Goal: Task Accomplishment & Management: Manage account settings

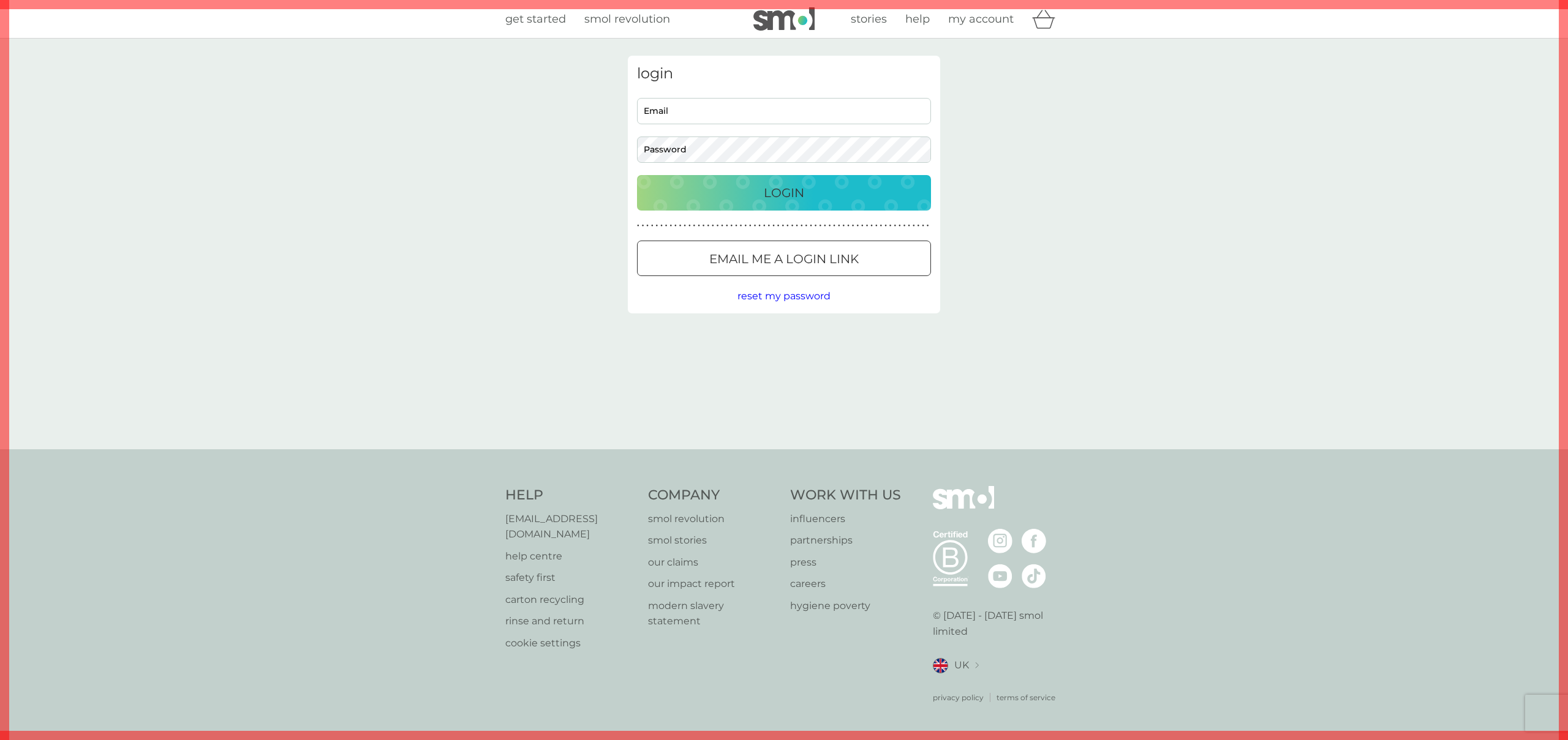
click at [698, 114] on input "Email" at bounding box center [783, 111] width 294 height 27
type input "ollie@smolproducts.com"
click at [779, 196] on p "Login" at bounding box center [784, 192] width 40 height 19
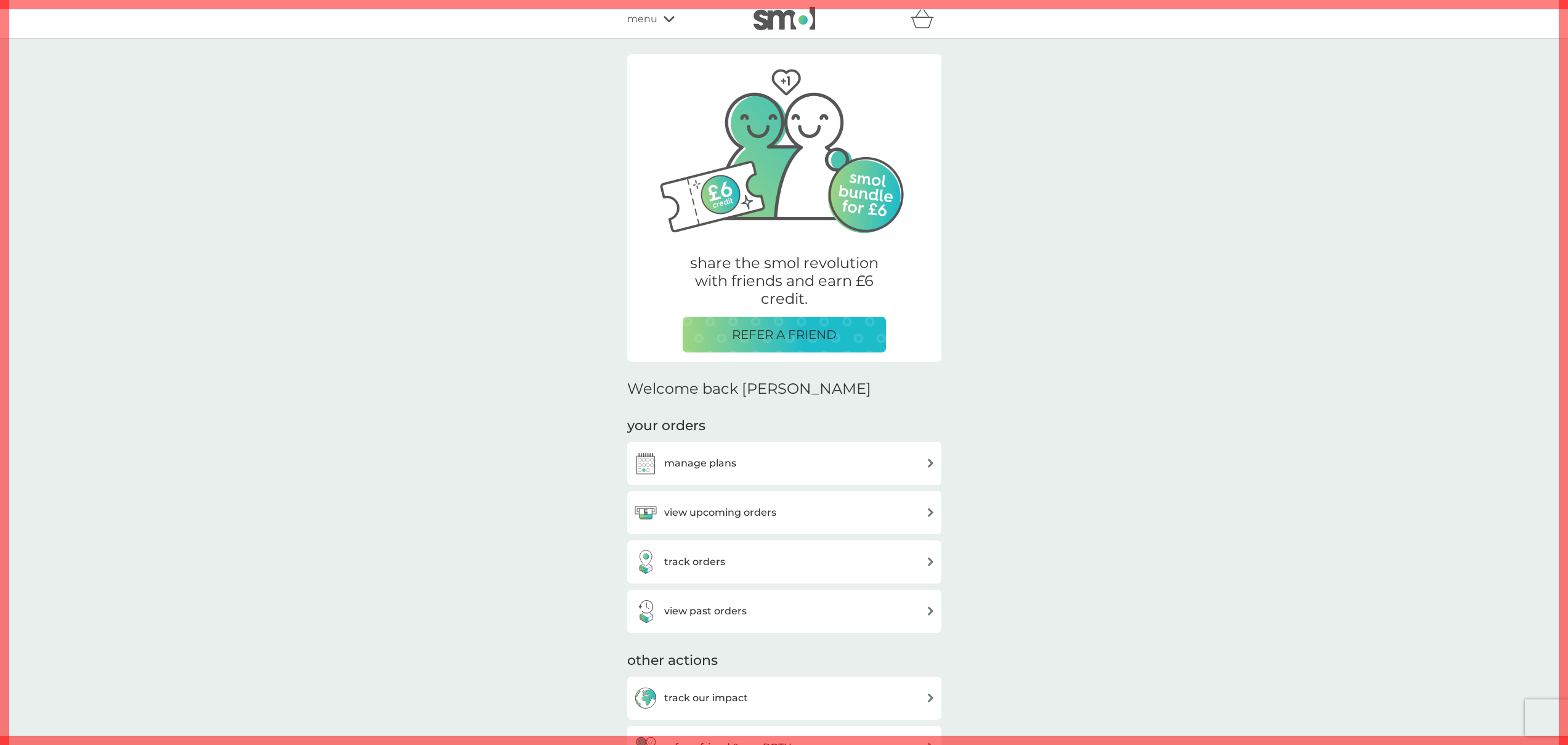
click at [731, 466] on h3 "manage plans" at bounding box center [700, 464] width 72 height 16
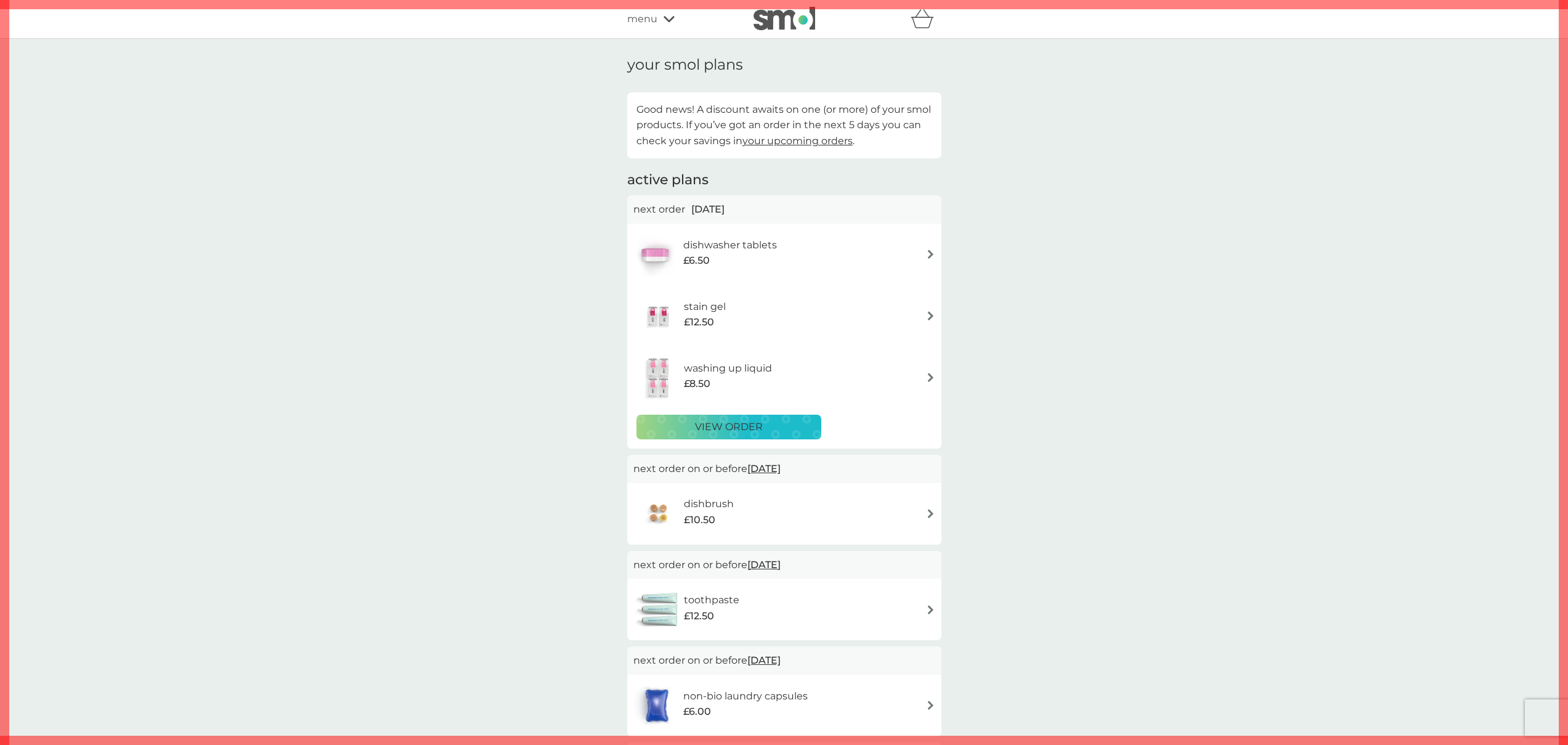
click at [647, 20] on span "menu" at bounding box center [641, 19] width 30 height 16
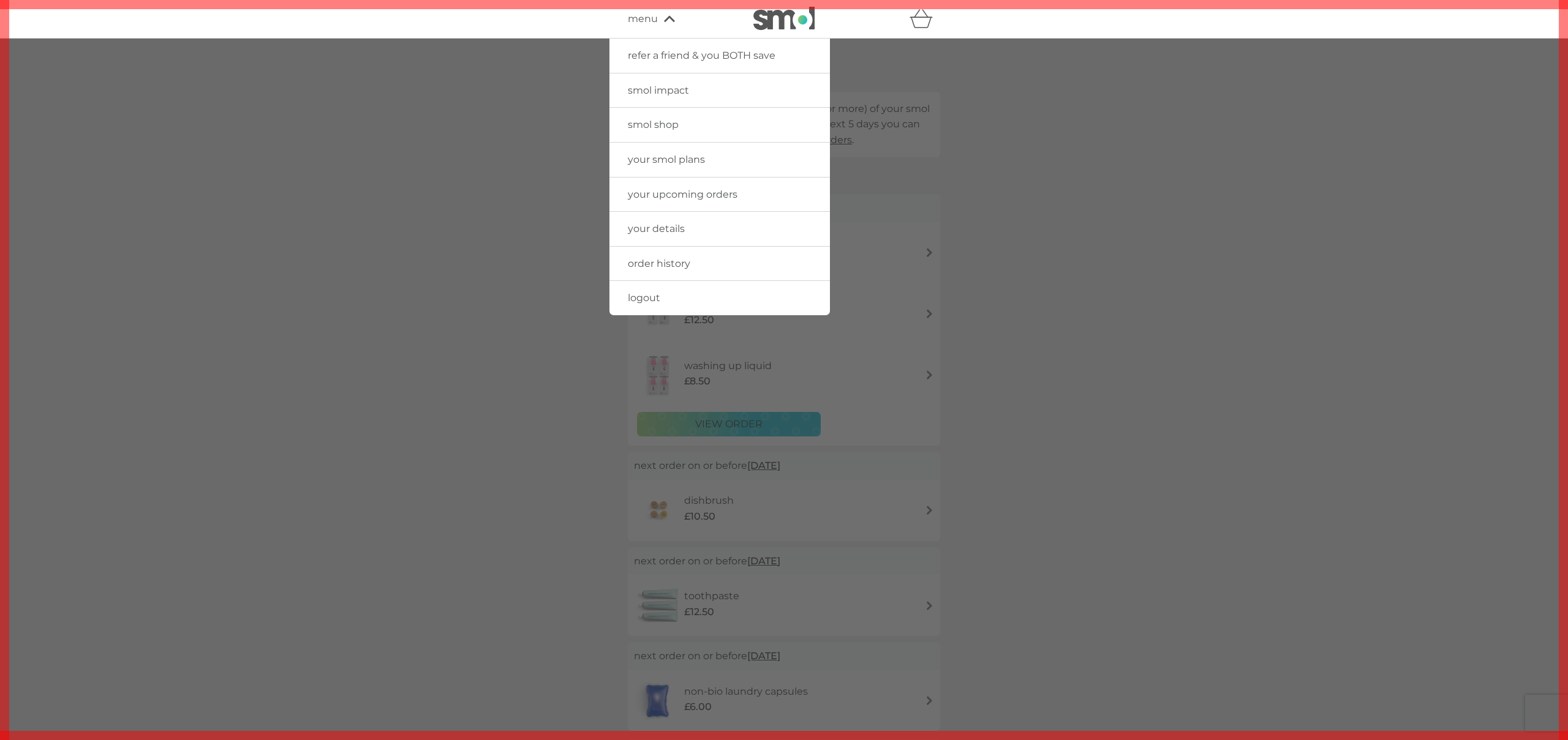
click at [1045, 289] on div at bounding box center [784, 408] width 1568 height 740
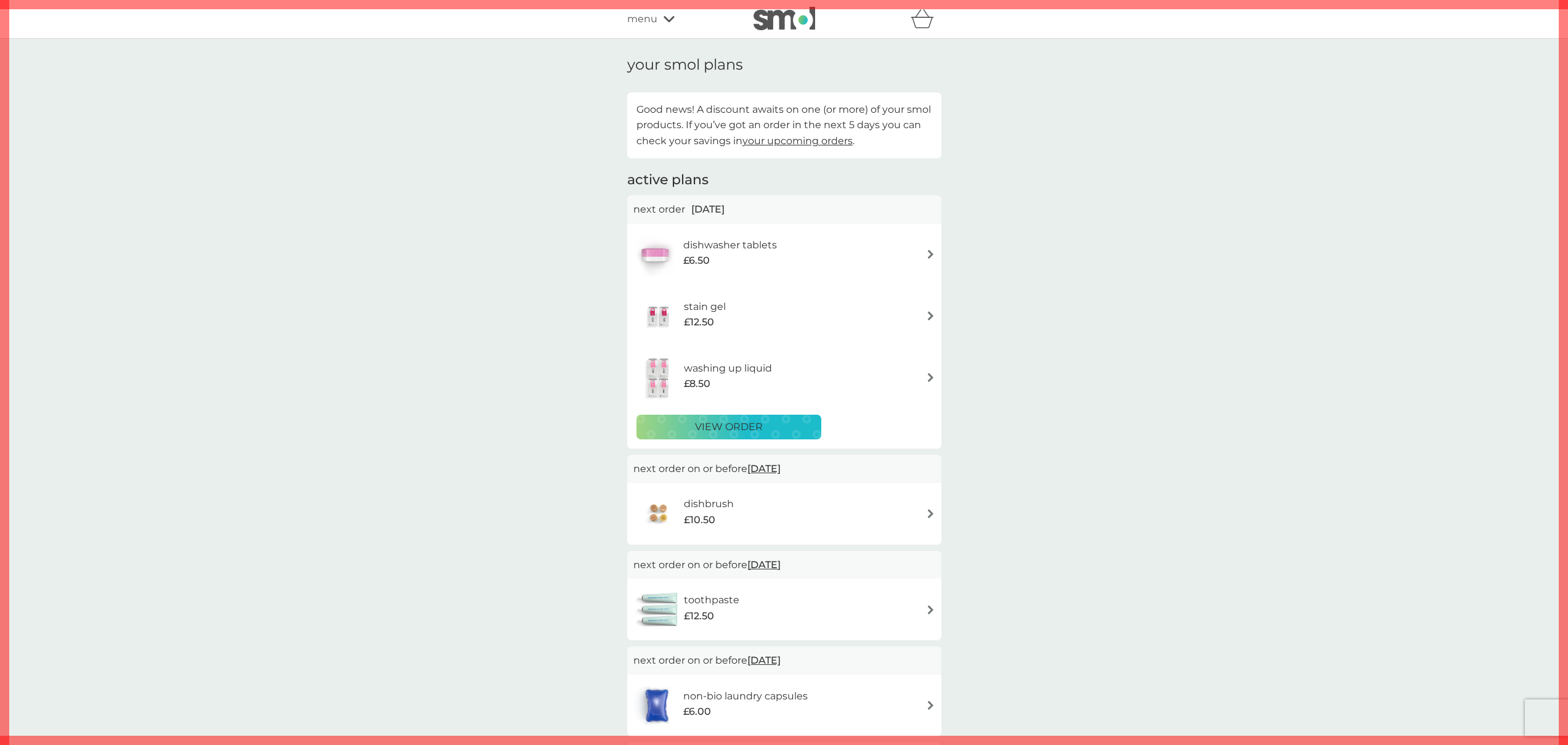
click at [883, 500] on div "dishbrush £10.50" at bounding box center [784, 514] width 301 height 43
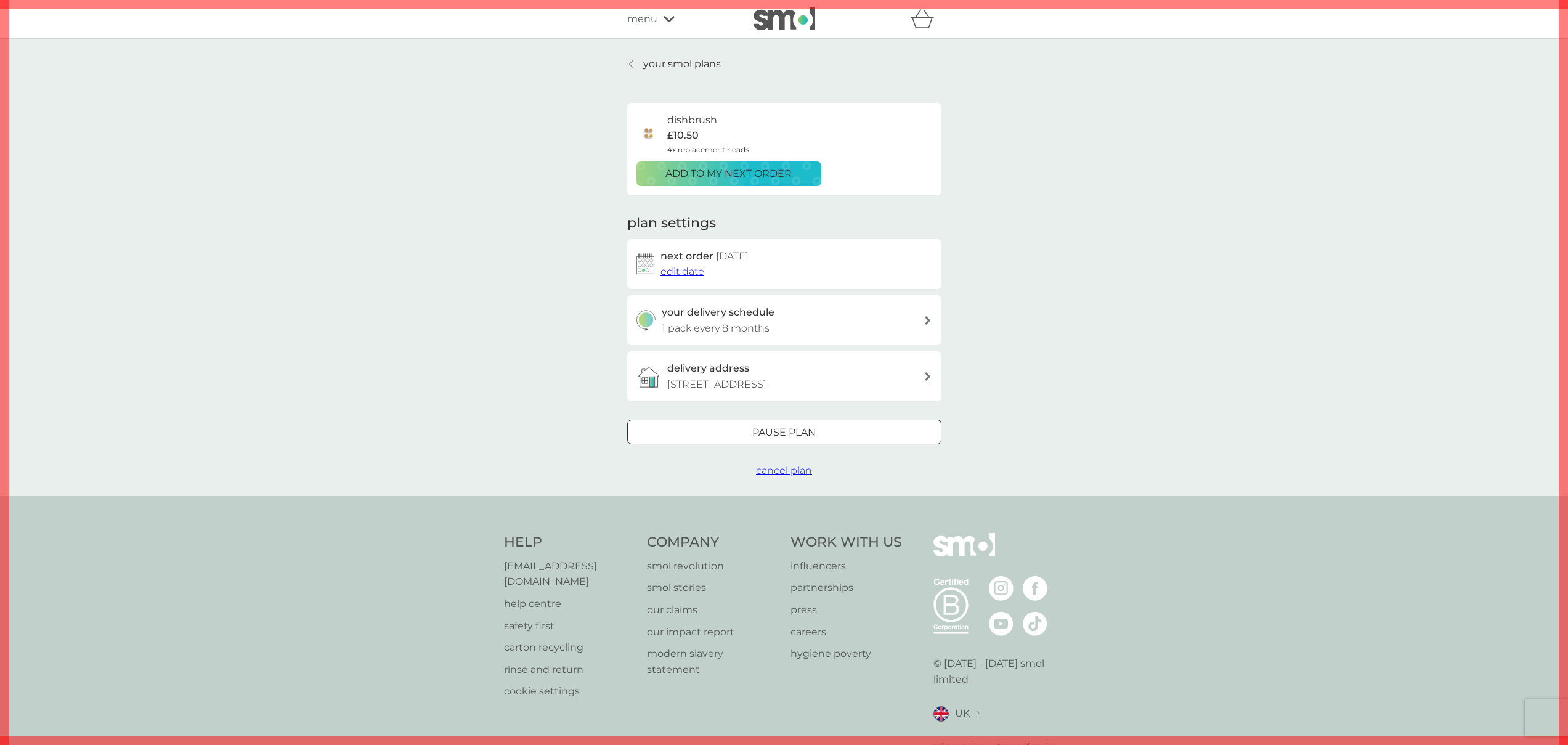
click at [684, 67] on p "your smol plans" at bounding box center [682, 64] width 78 height 16
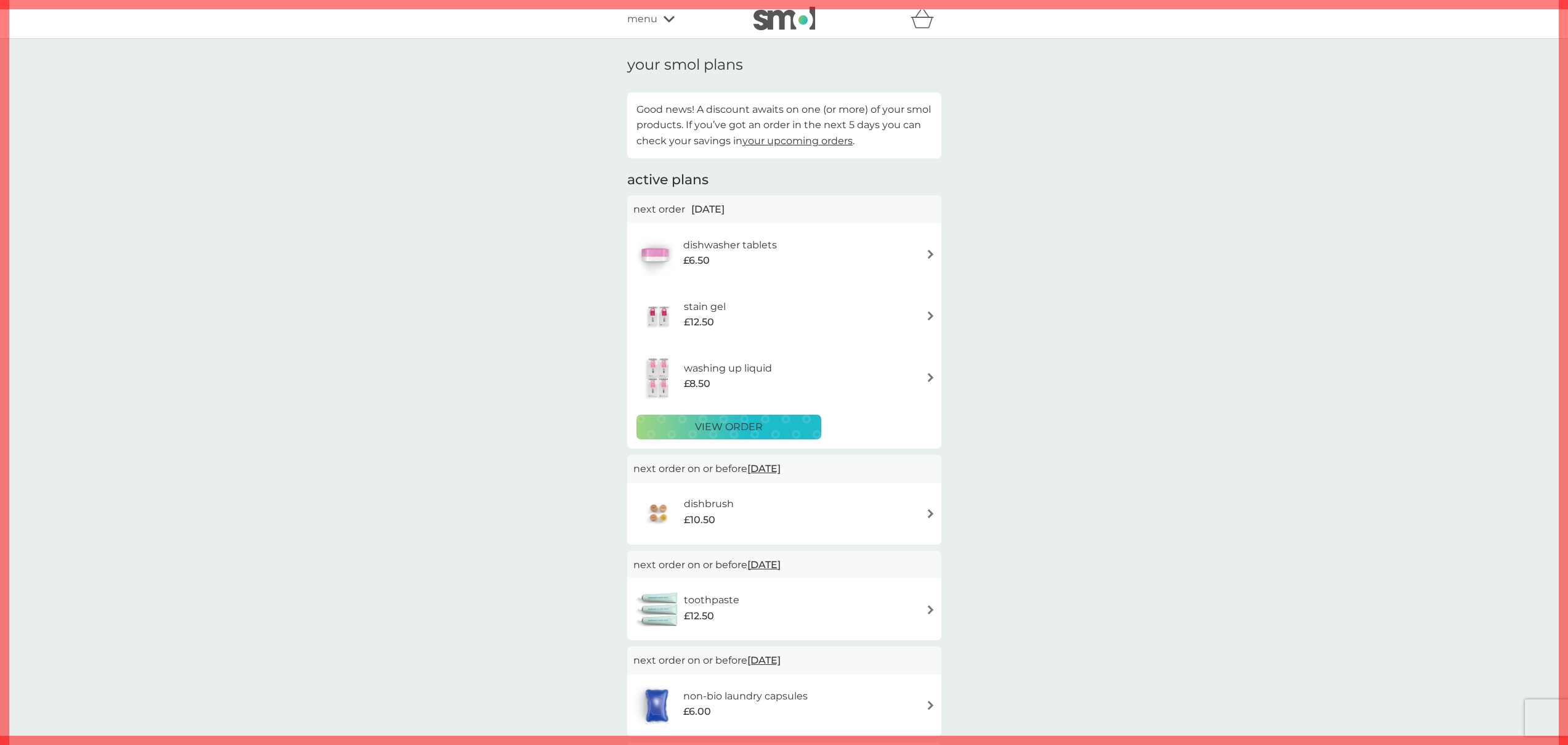
click at [746, 432] on p "view order" at bounding box center [729, 427] width 67 height 16
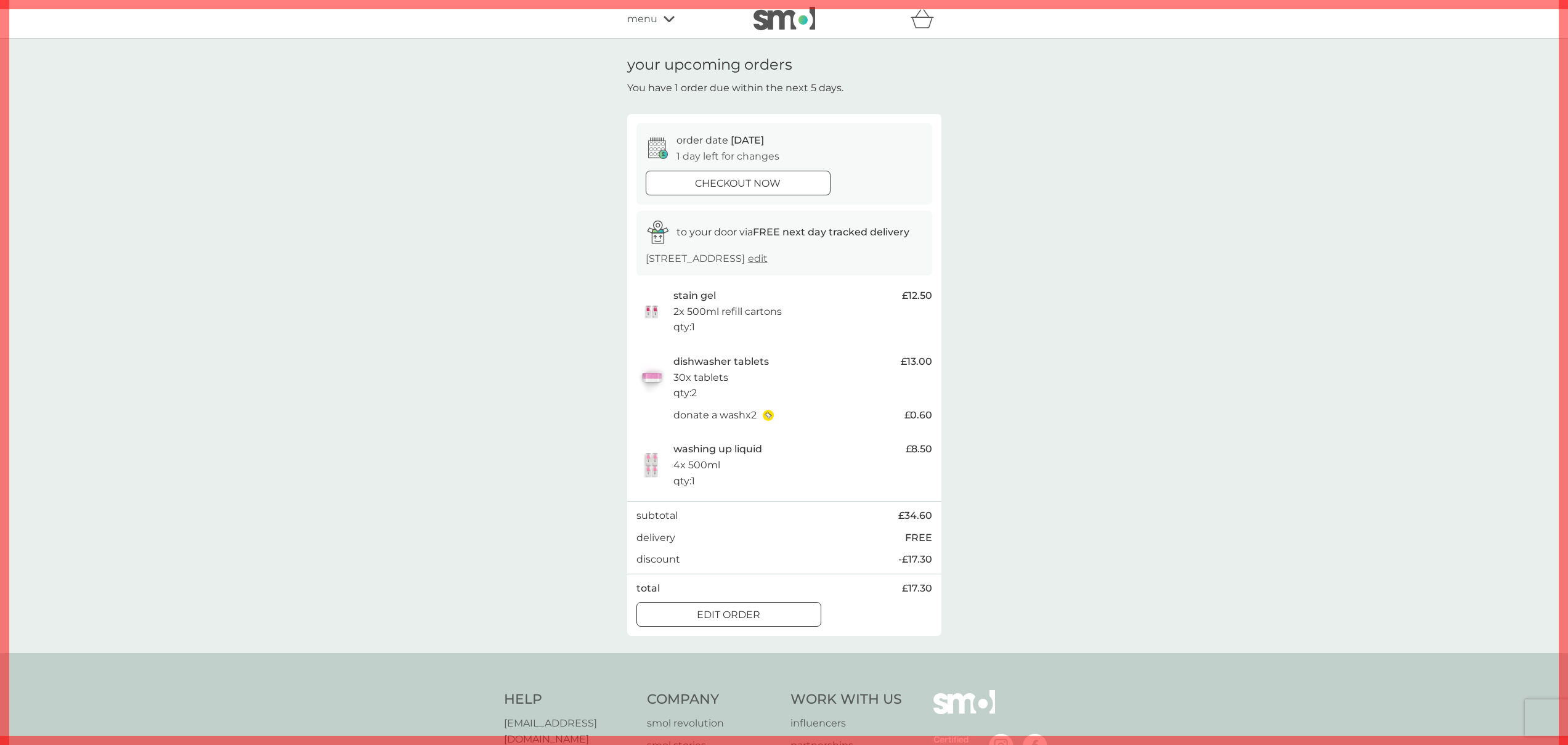
click at [651, 22] on span "menu" at bounding box center [641, 19] width 30 height 16
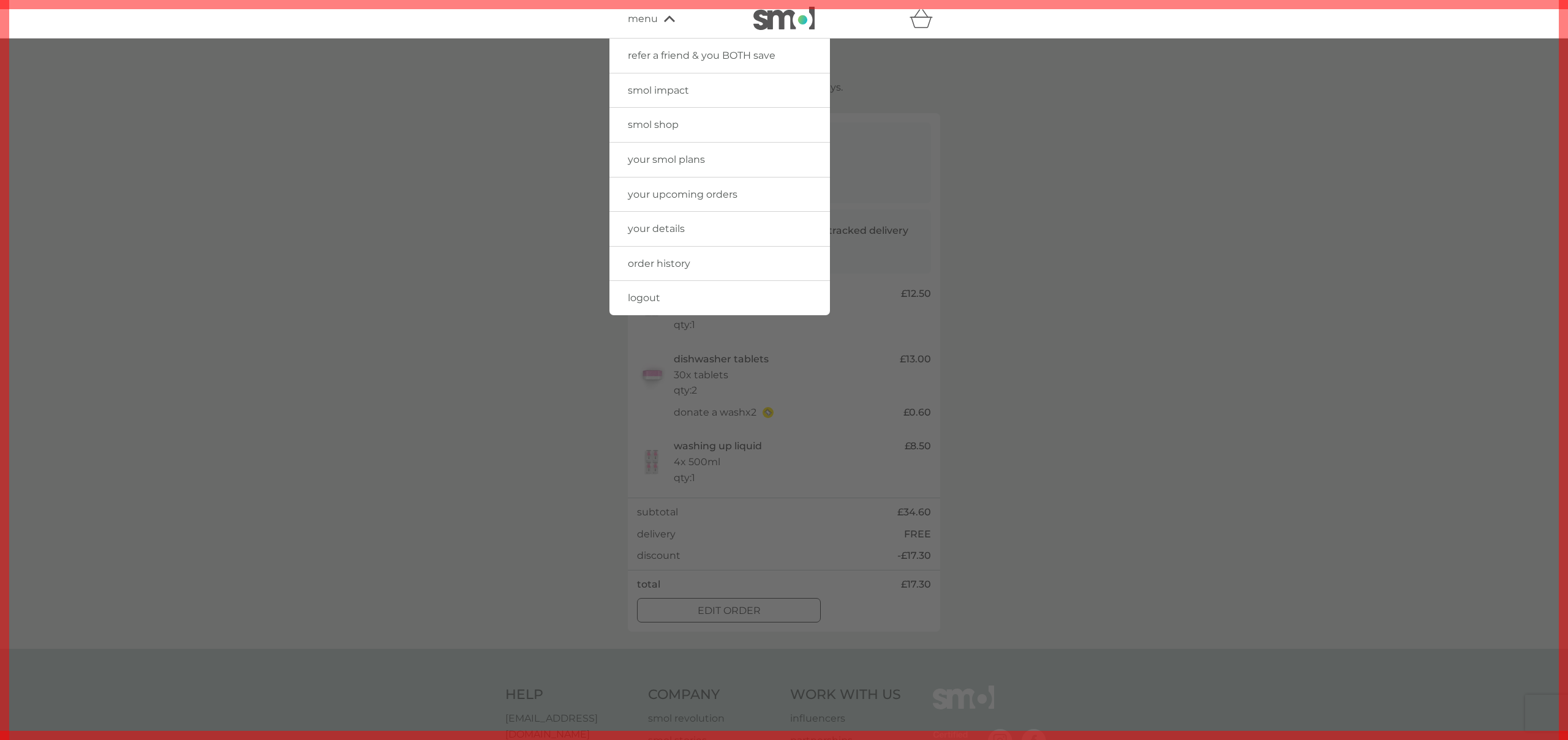
click at [688, 199] on span "your upcoming orders" at bounding box center [683, 194] width 110 height 11
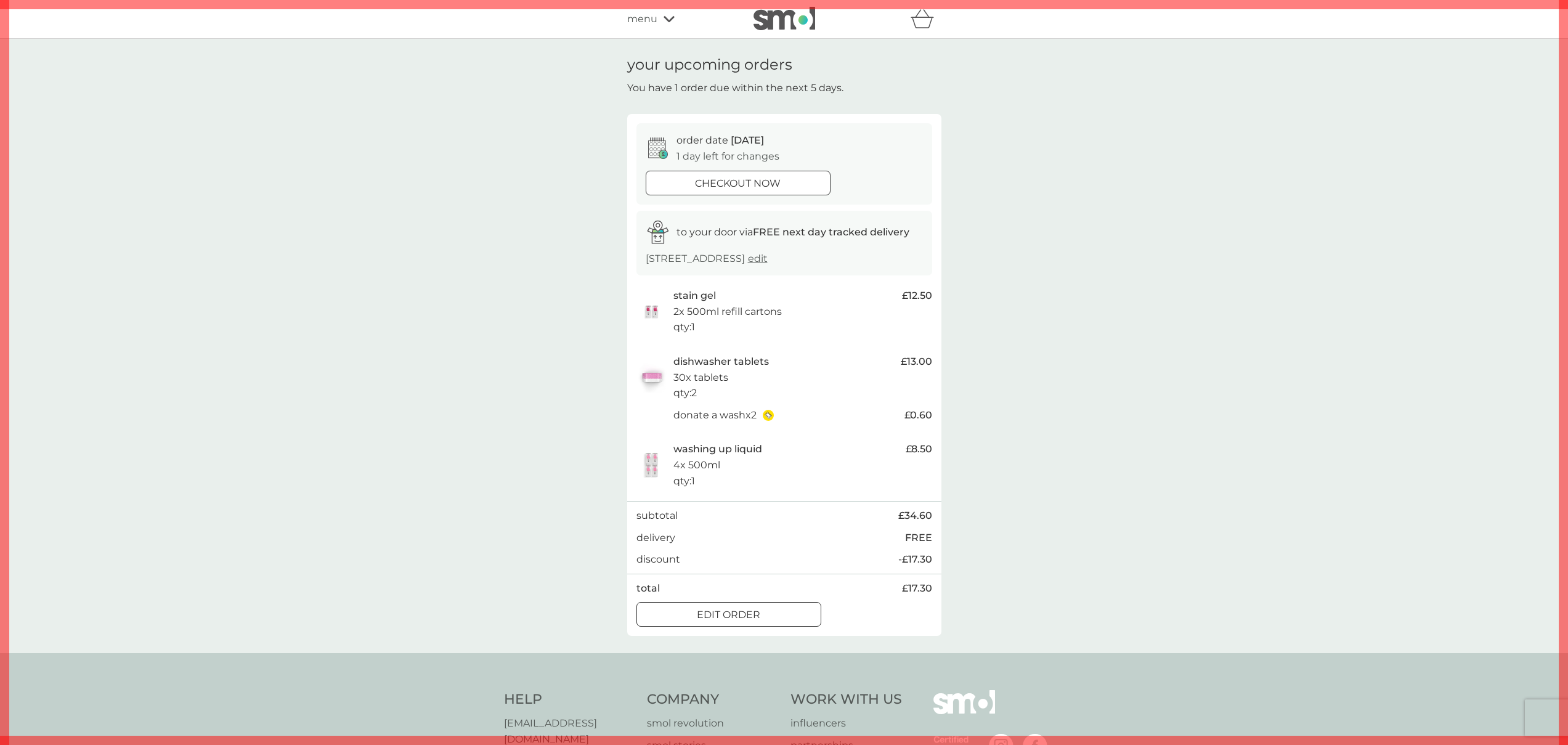
click at [652, 21] on span "menu" at bounding box center [641, 19] width 30 height 16
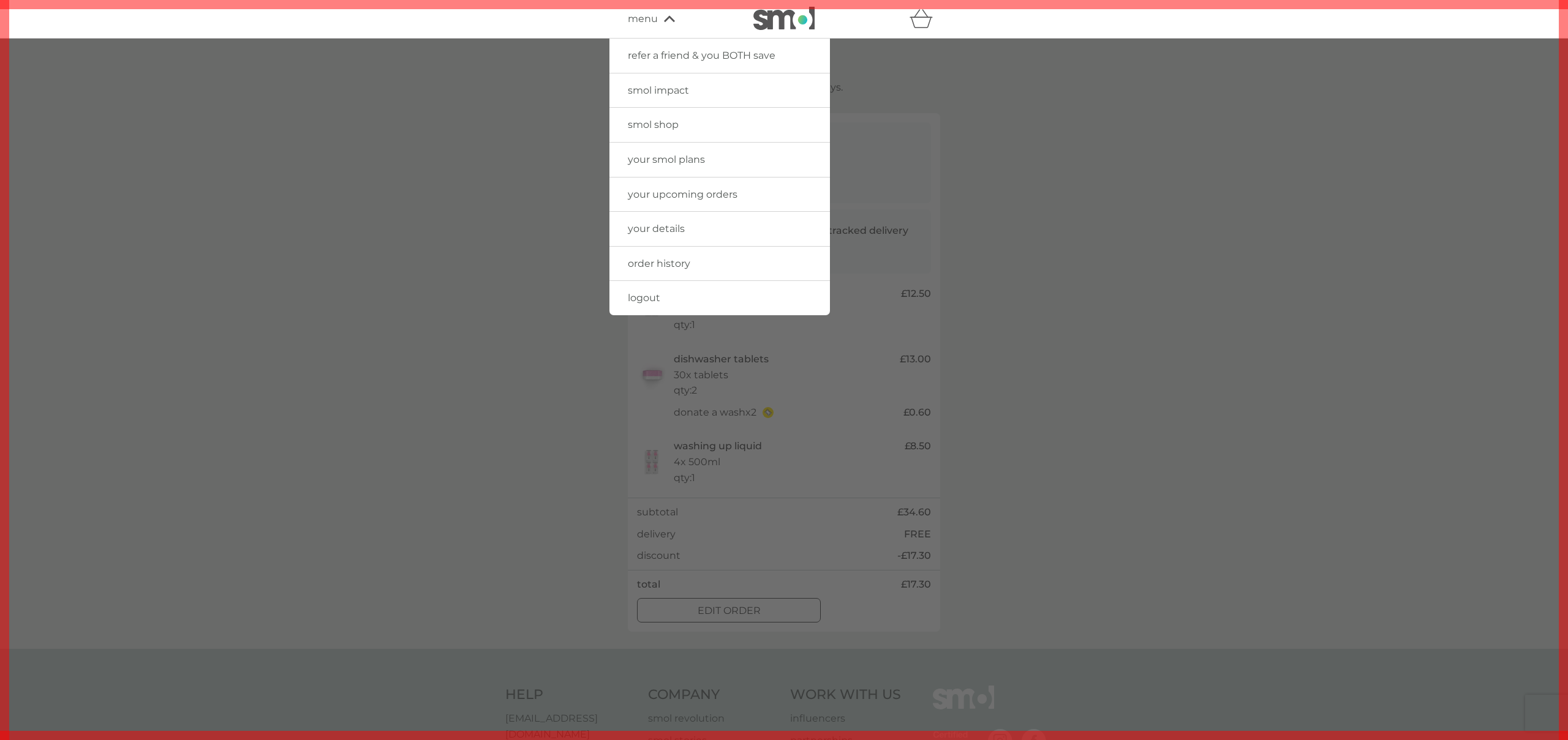
click at [675, 264] on span "order history" at bounding box center [659, 263] width 62 height 11
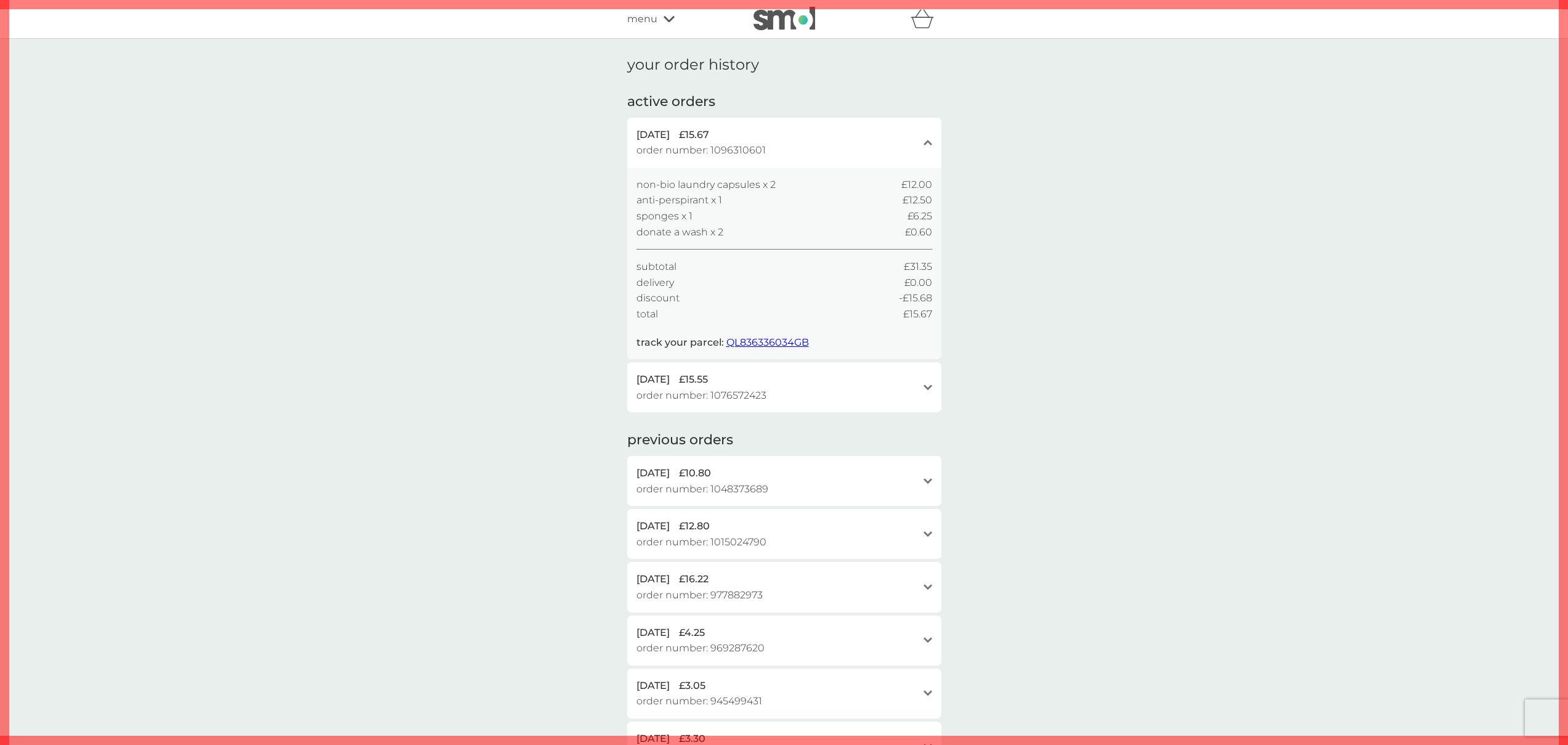
click at [639, 18] on span "menu" at bounding box center [641, 19] width 30 height 16
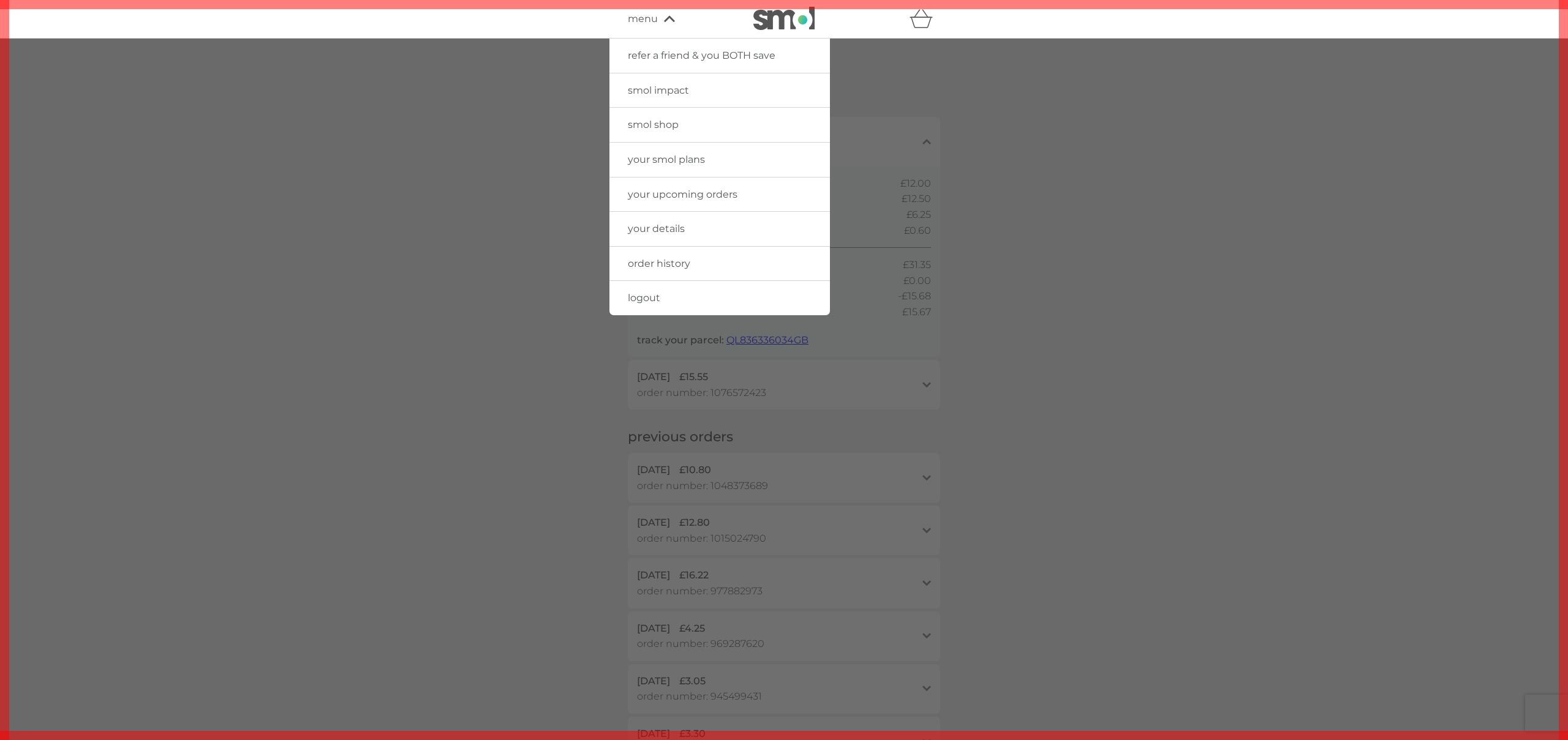
click at [663, 126] on span "smol shop" at bounding box center [653, 124] width 51 height 11
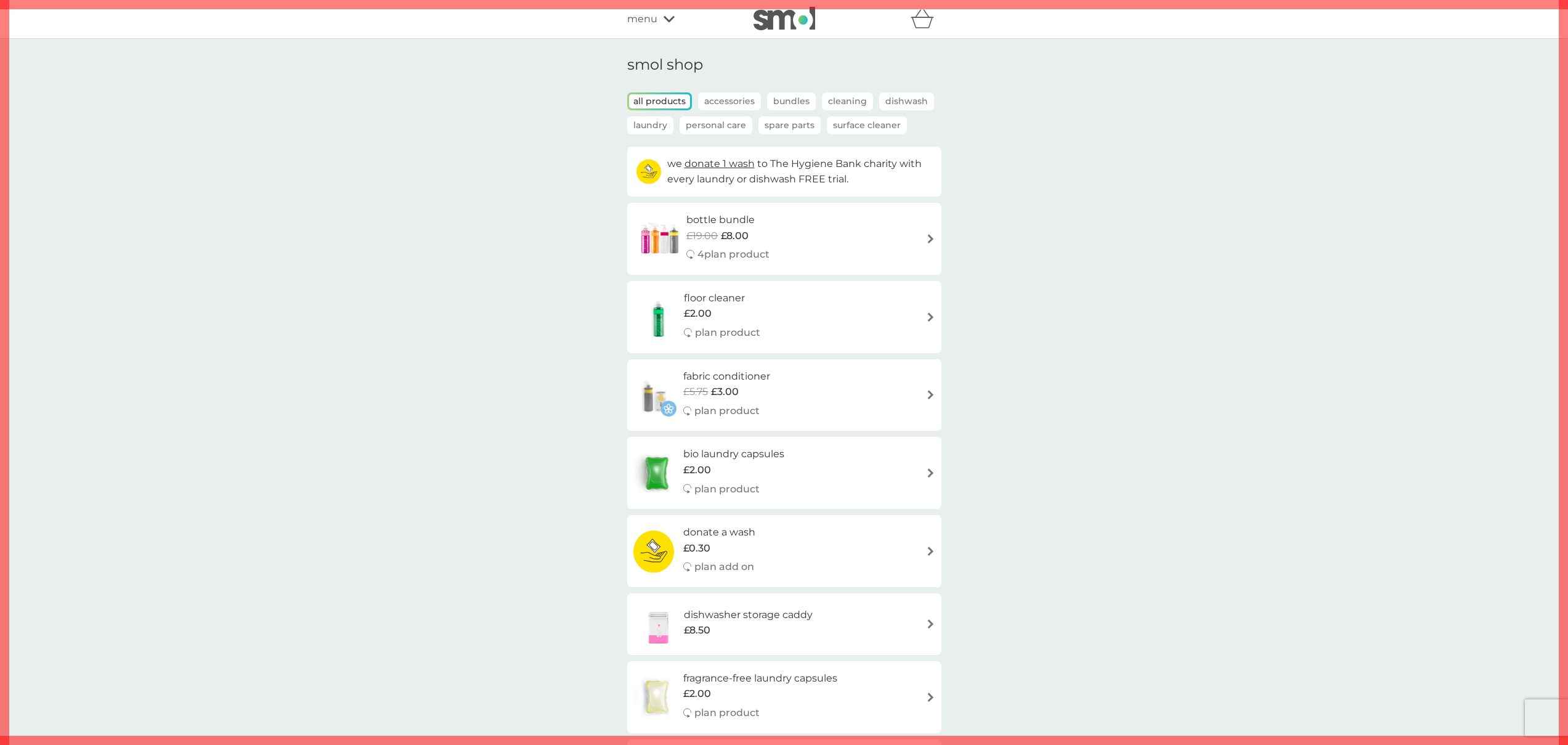
click at [664, 19] on icon at bounding box center [669, 19] width 12 height 8
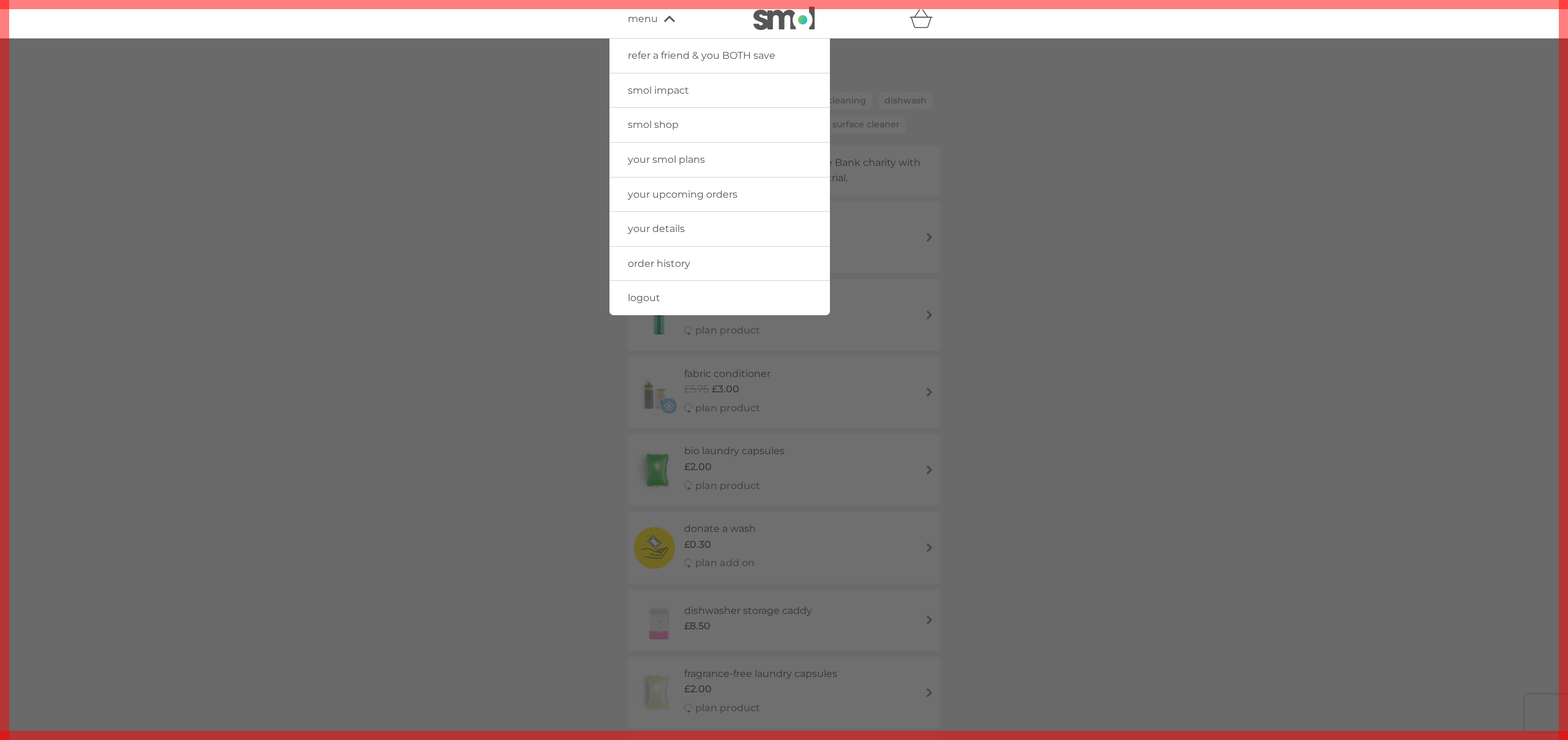
click at [700, 189] on span "your upcoming orders" at bounding box center [683, 194] width 110 height 11
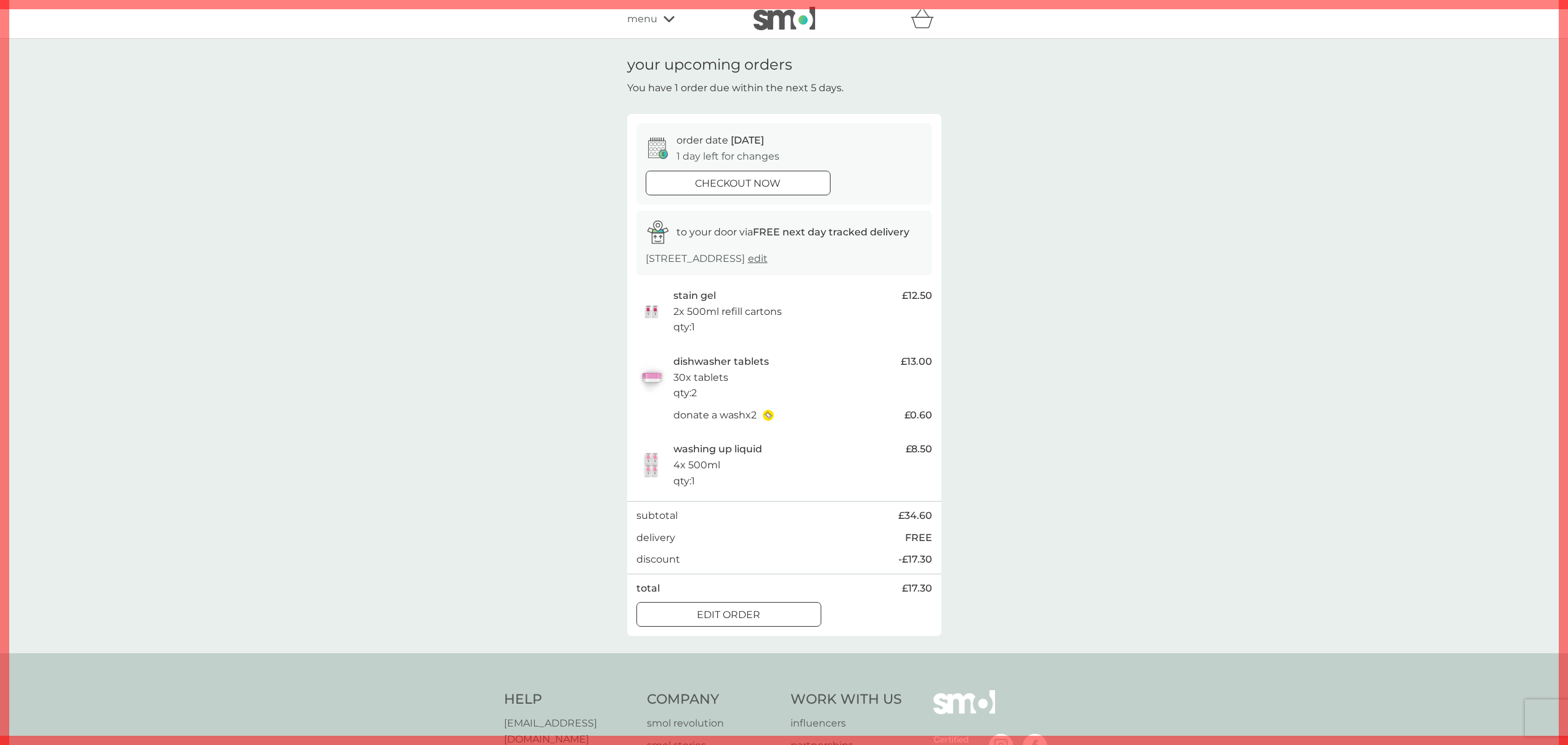
click at [647, 25] on span "menu" at bounding box center [641, 19] width 30 height 16
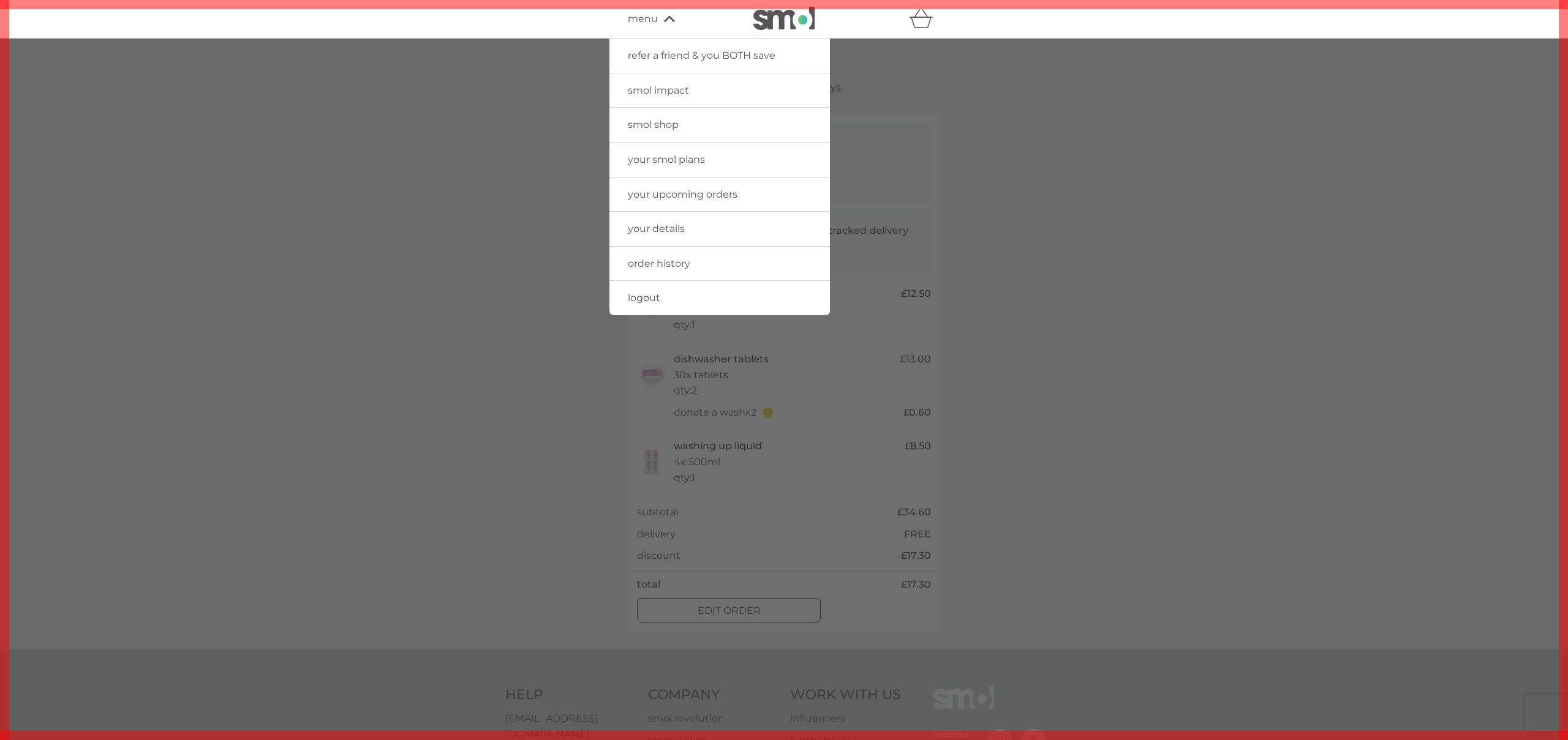
click at [683, 159] on span "your smol plans" at bounding box center [666, 160] width 78 height 11
